Goal: Transaction & Acquisition: Purchase product/service

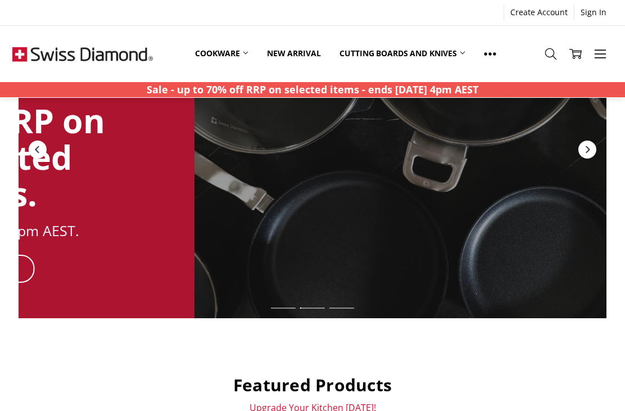
scroll to position [109, 0]
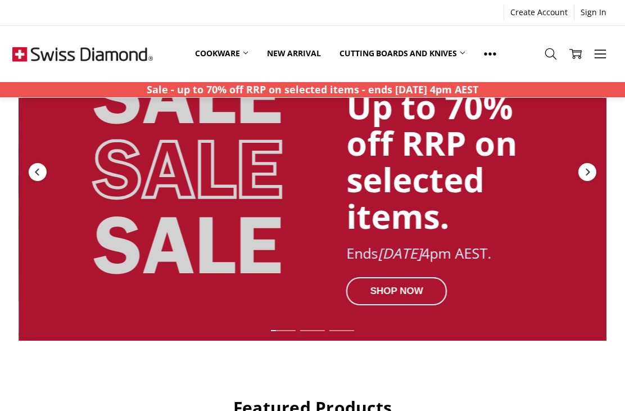
click at [418, 300] on div "SHOP NOW" at bounding box center [396, 291] width 101 height 28
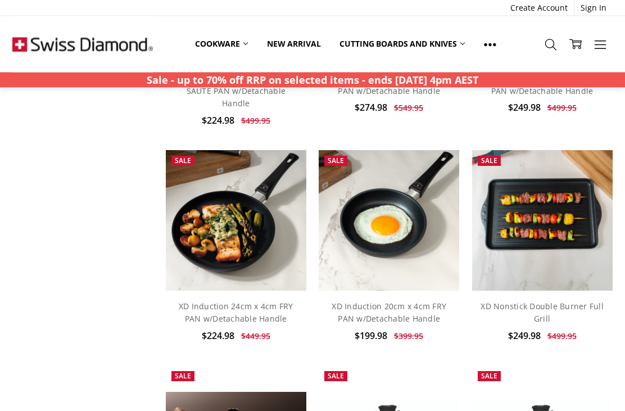
scroll to position [973, 0]
click at [3, 279] on div "Home Sale Show Filters Filter Browse by Categories Cookware Shop By Collection …" at bounding box center [312, 89] width 625 height 1919
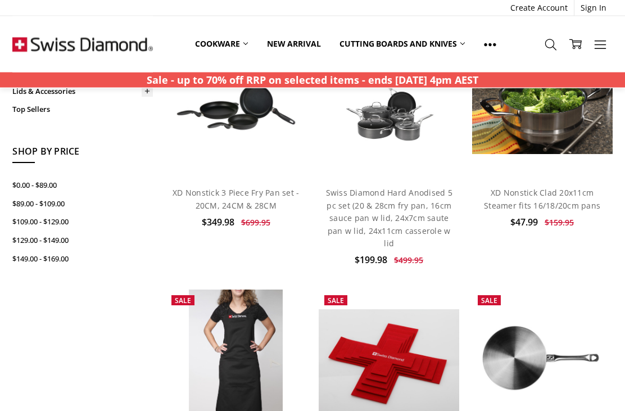
scroll to position [0, 0]
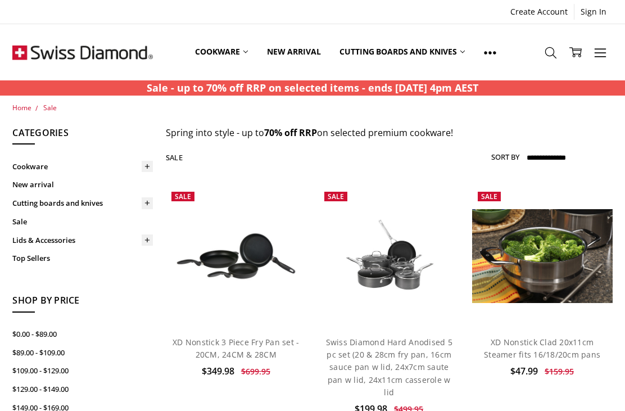
click at [241, 49] on link "Cookware" at bounding box center [222, 52] width 72 height 50
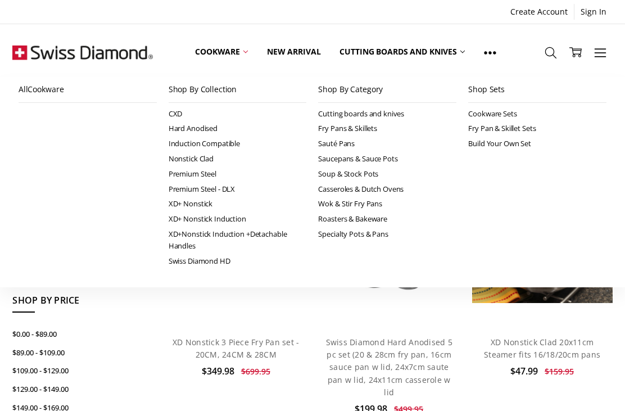
click at [235, 219] on link "XD+ Nonstick Induction" at bounding box center [238, 218] width 138 height 15
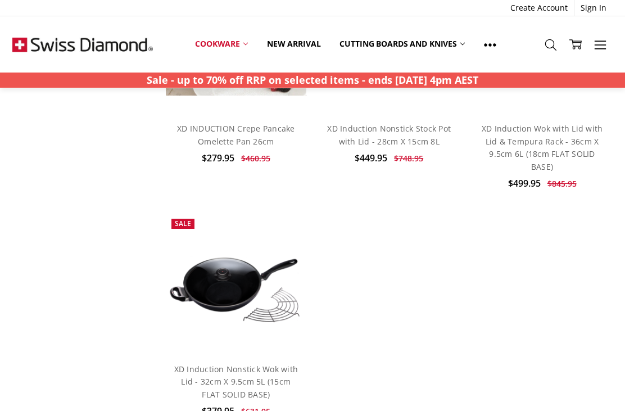
scroll to position [1544, 0]
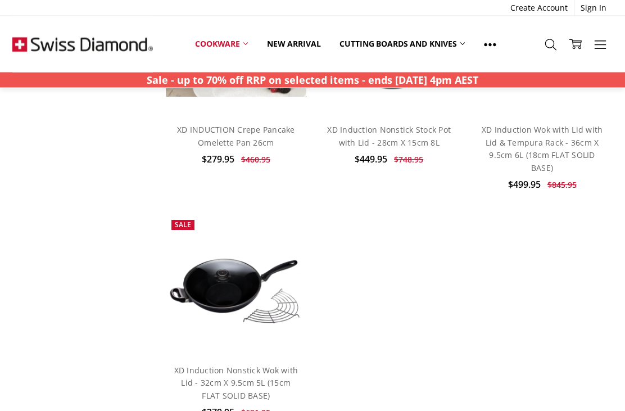
click at [254, 366] on link "XD Induction Nonstick Wok with Lid - 32cm X 9.5cm 5L (15cm FLAT SOLID BASE)" at bounding box center [236, 384] width 124 height 36
